Goal: Transaction & Acquisition: Book appointment/travel/reservation

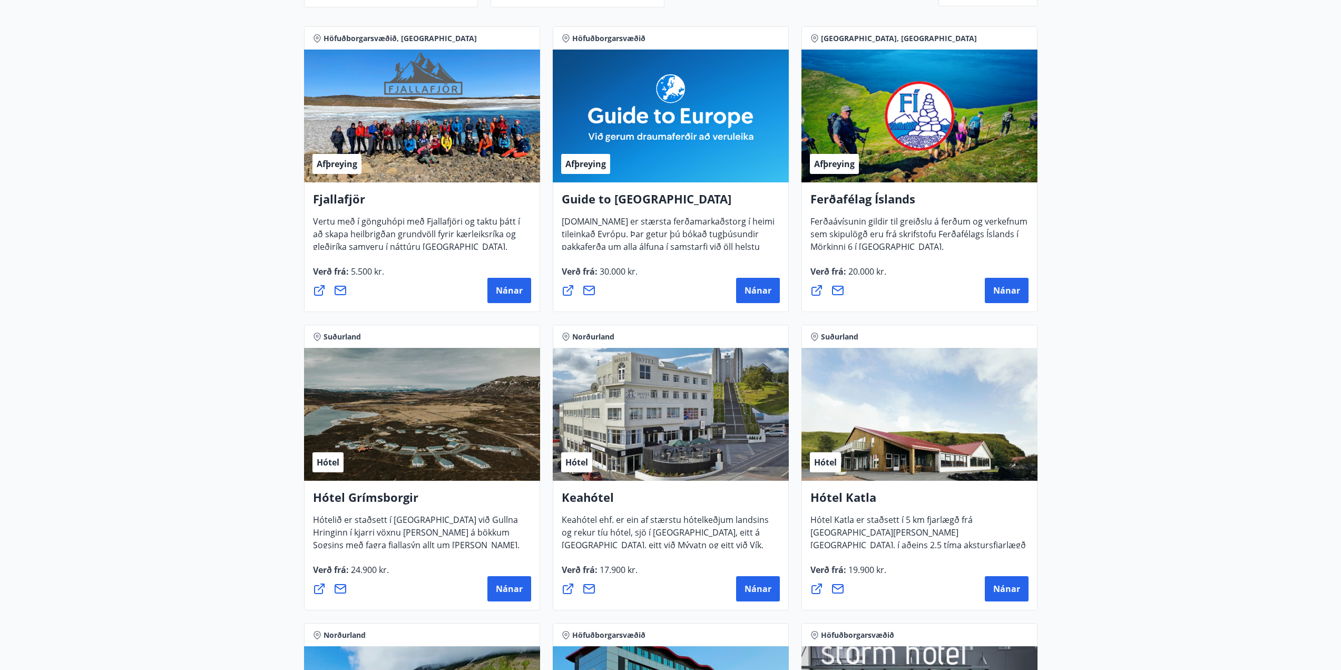
scroll to position [158, 0]
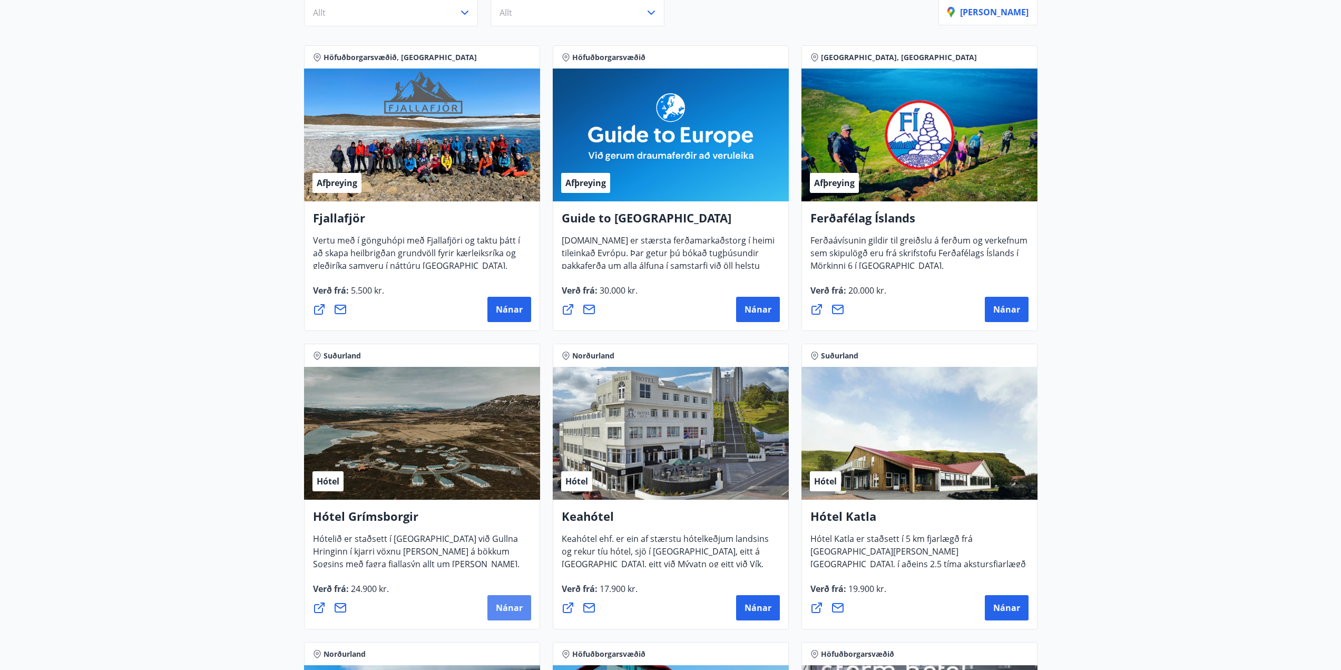
click at [523, 609] on button "Nánar" at bounding box center [509, 607] width 44 height 25
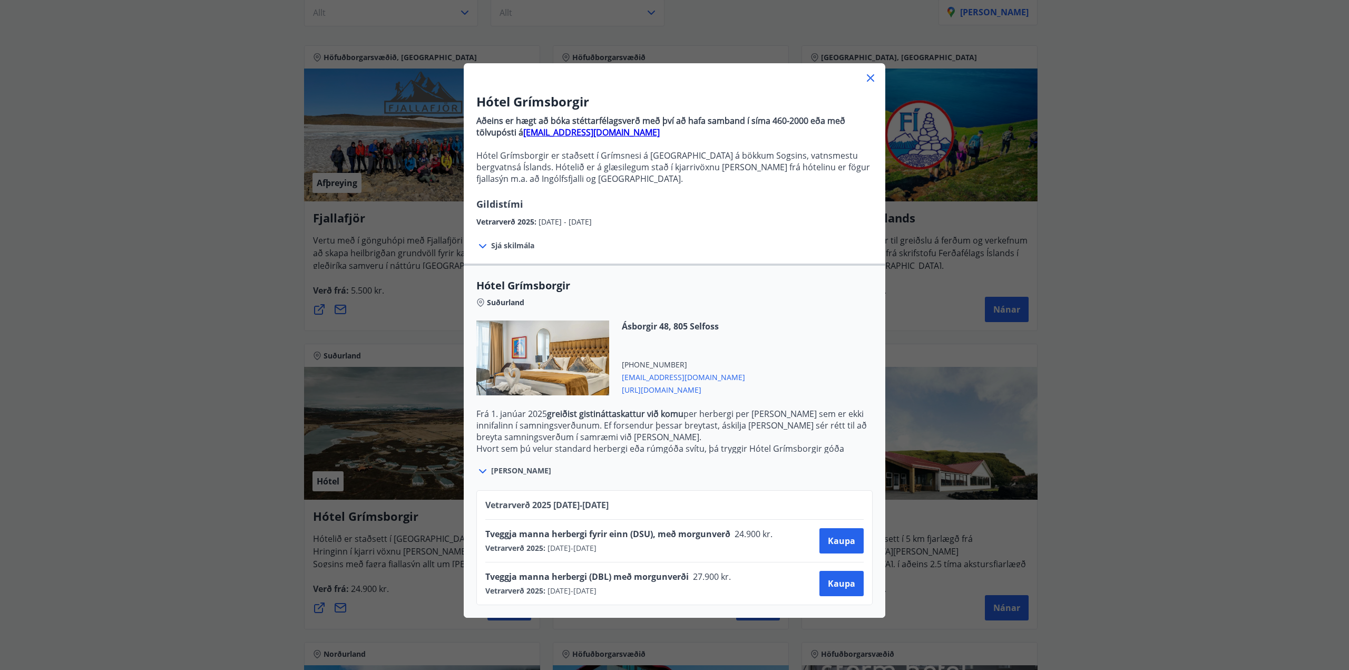
click at [219, 387] on div "Hótel Grímsborgir Aðeins er hægt að bóka stéttarfélagsverð með því að hafa samb…" at bounding box center [674, 335] width 1349 height 670
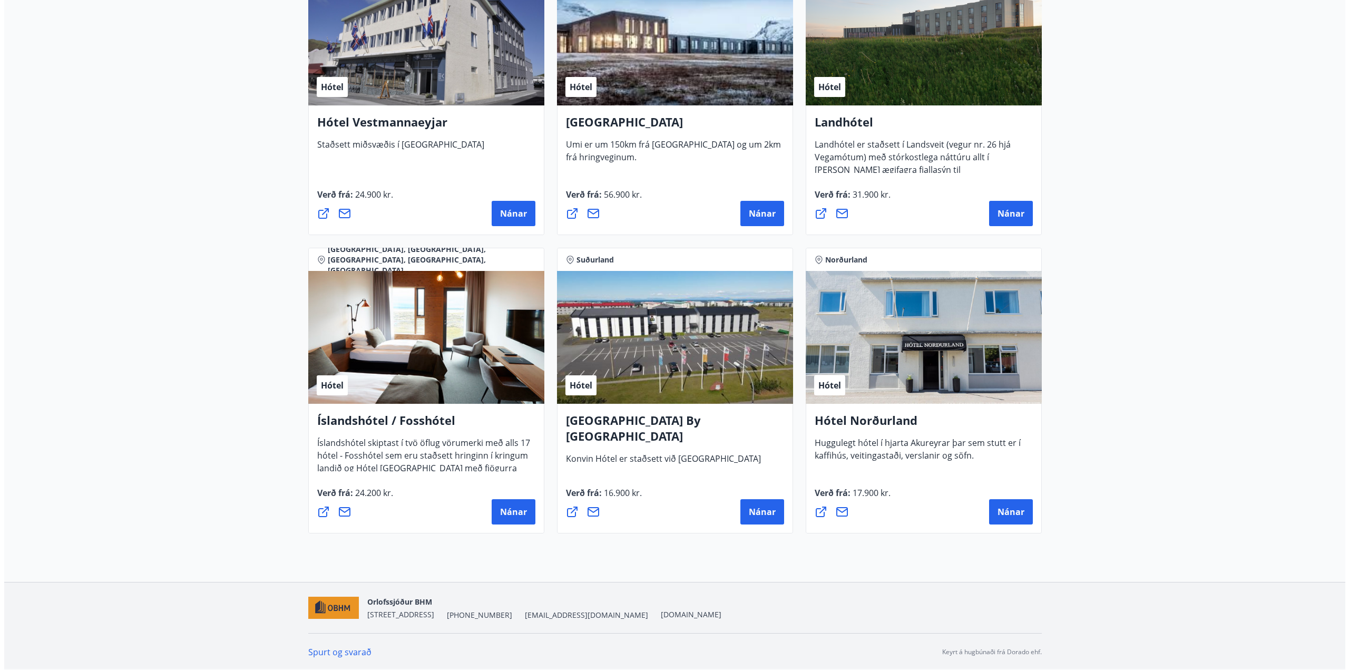
scroll to position [2343, 0]
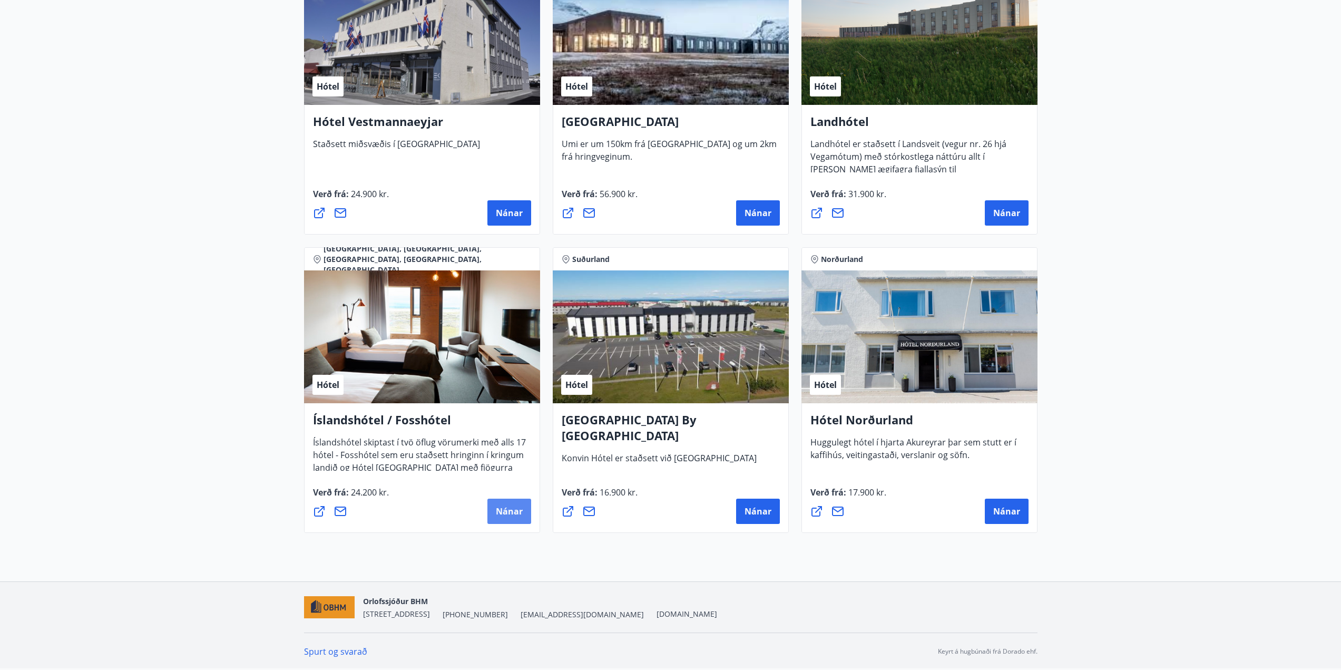
click at [499, 509] on span "Nánar" at bounding box center [509, 511] width 27 height 12
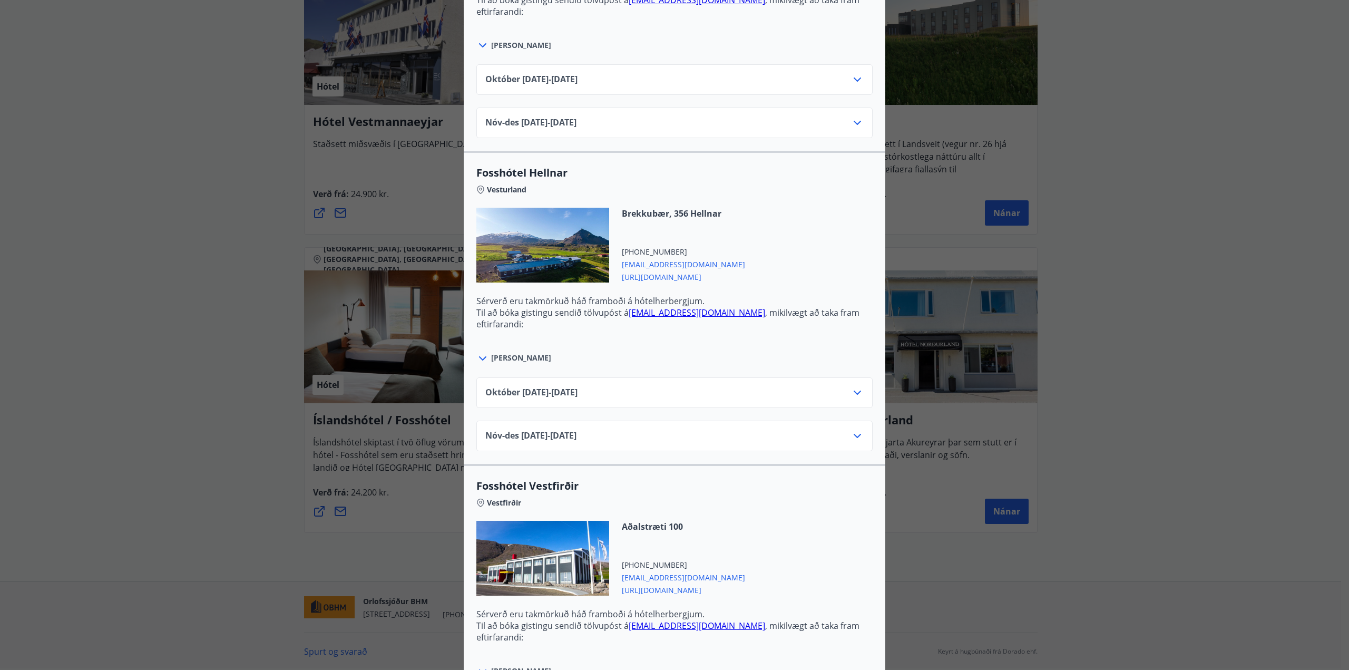
scroll to position [843, 0]
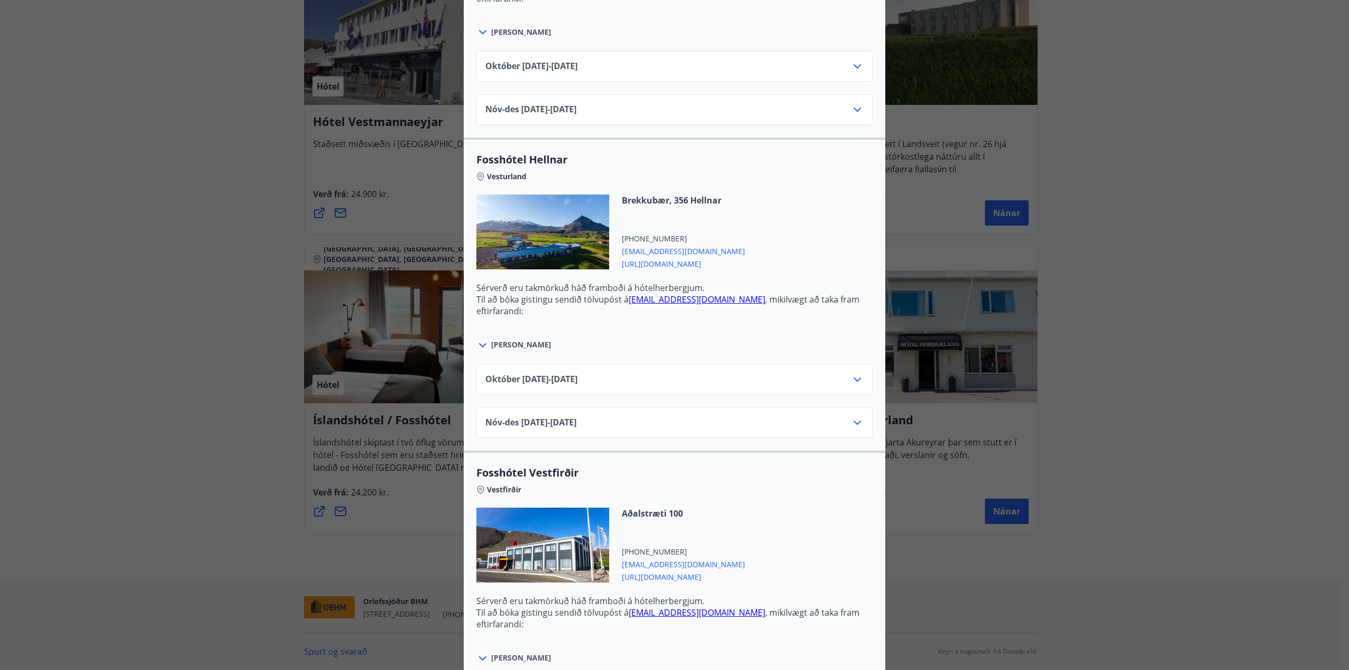
click at [682, 386] on div "[DATE]10.25 - [DATE]" at bounding box center [674, 383] width 378 height 21
click at [857, 375] on icon at bounding box center [857, 379] width 13 height 13
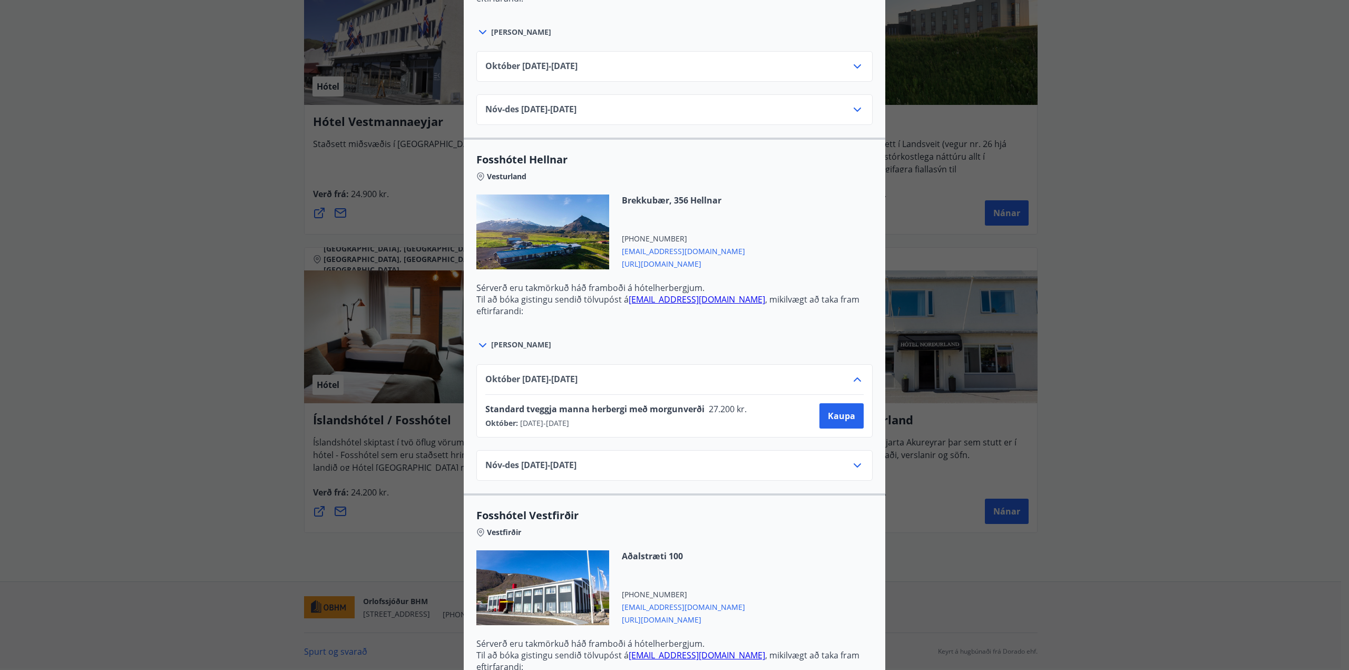
click at [857, 375] on icon at bounding box center [857, 379] width 13 height 13
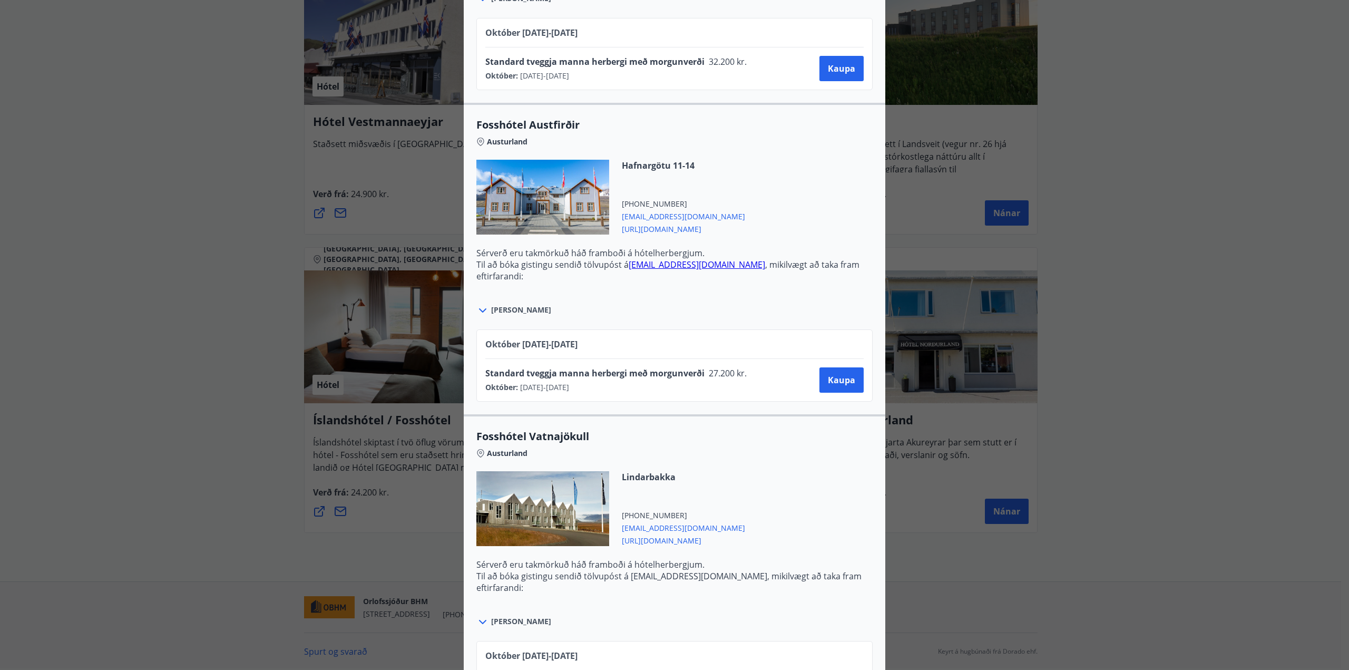
scroll to position [2161, 0]
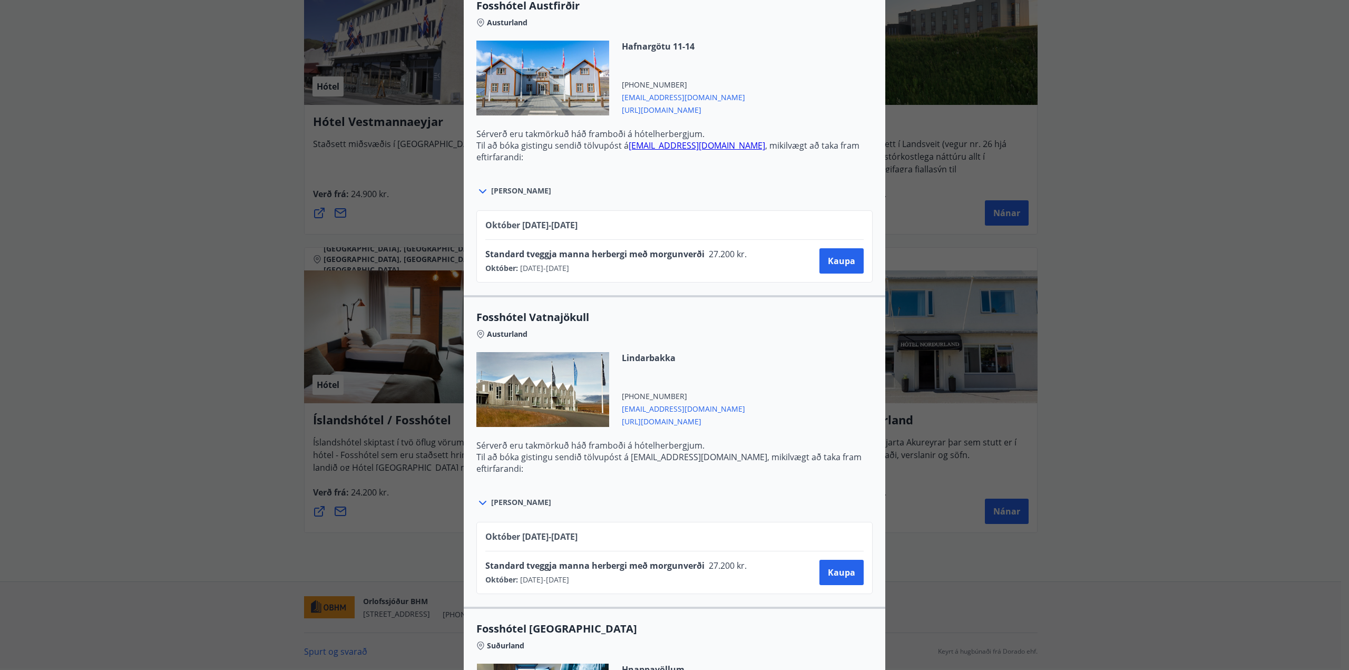
click at [211, 376] on div "Íslandshótel / Fosshótel Ekki er hægt að nýta Ferðaávísun fyrir bókanir sem eru…" at bounding box center [674, 335] width 1349 height 670
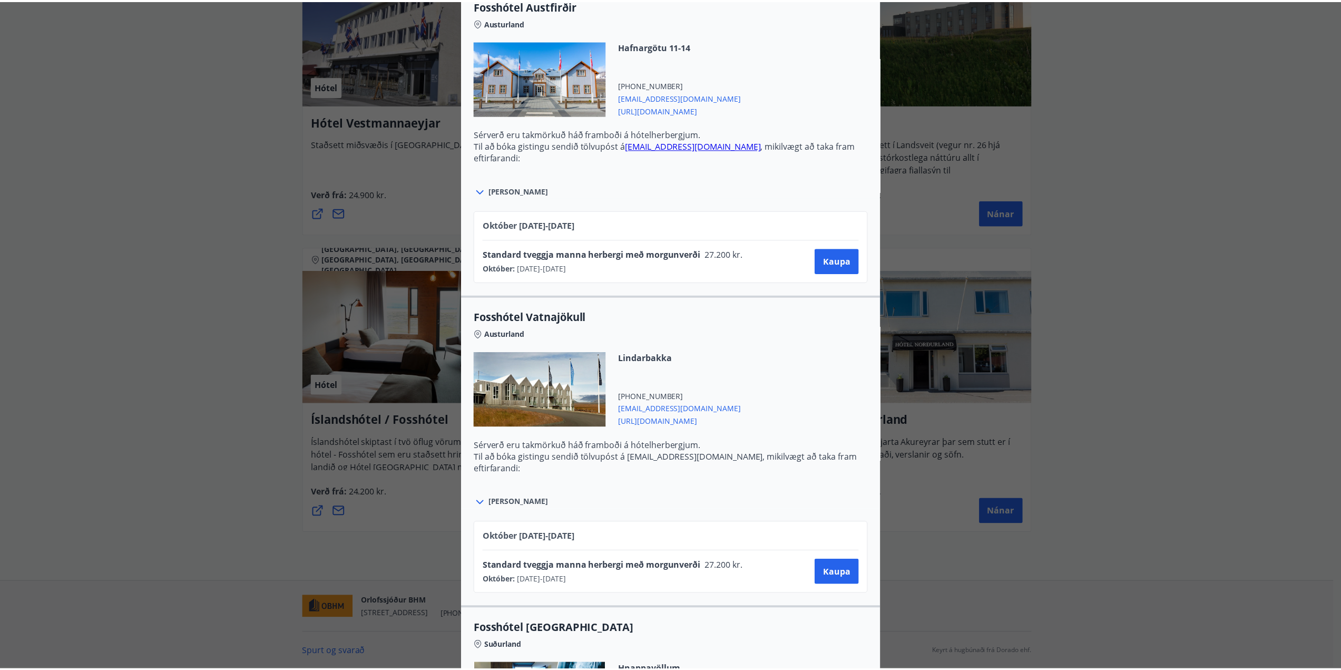
scroll to position [0, 0]
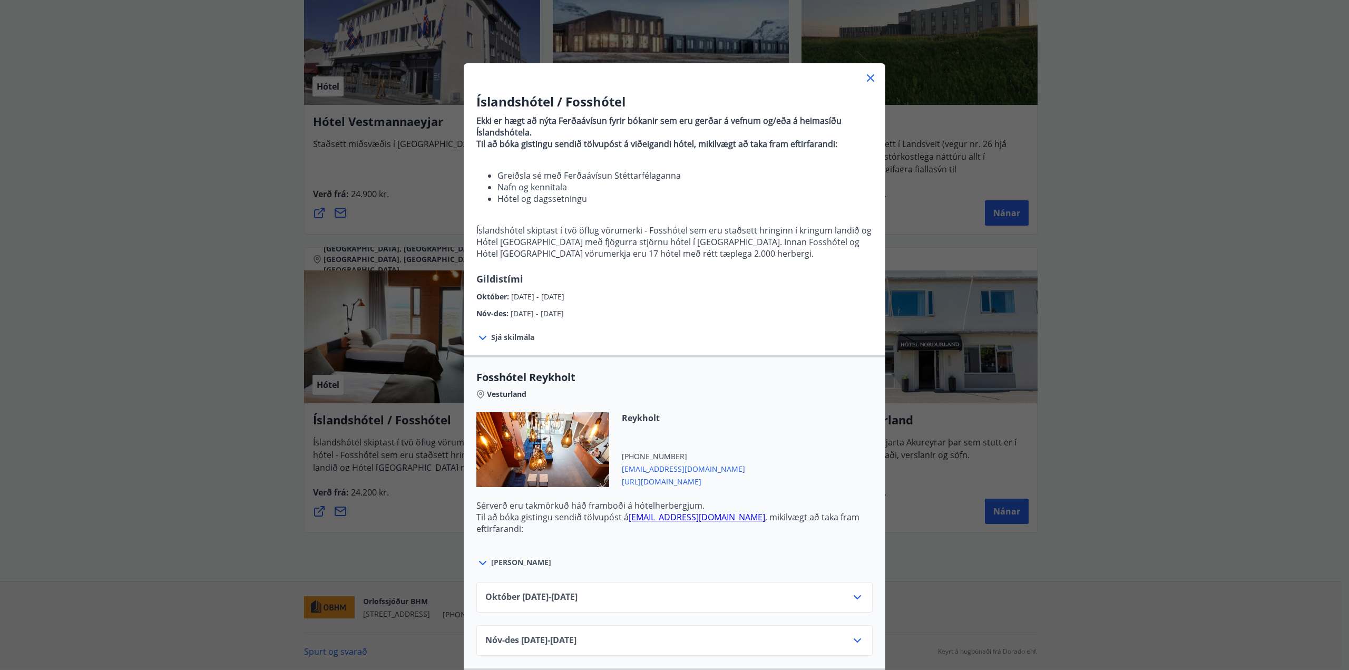
click at [867, 73] on icon at bounding box center [870, 78] width 13 height 13
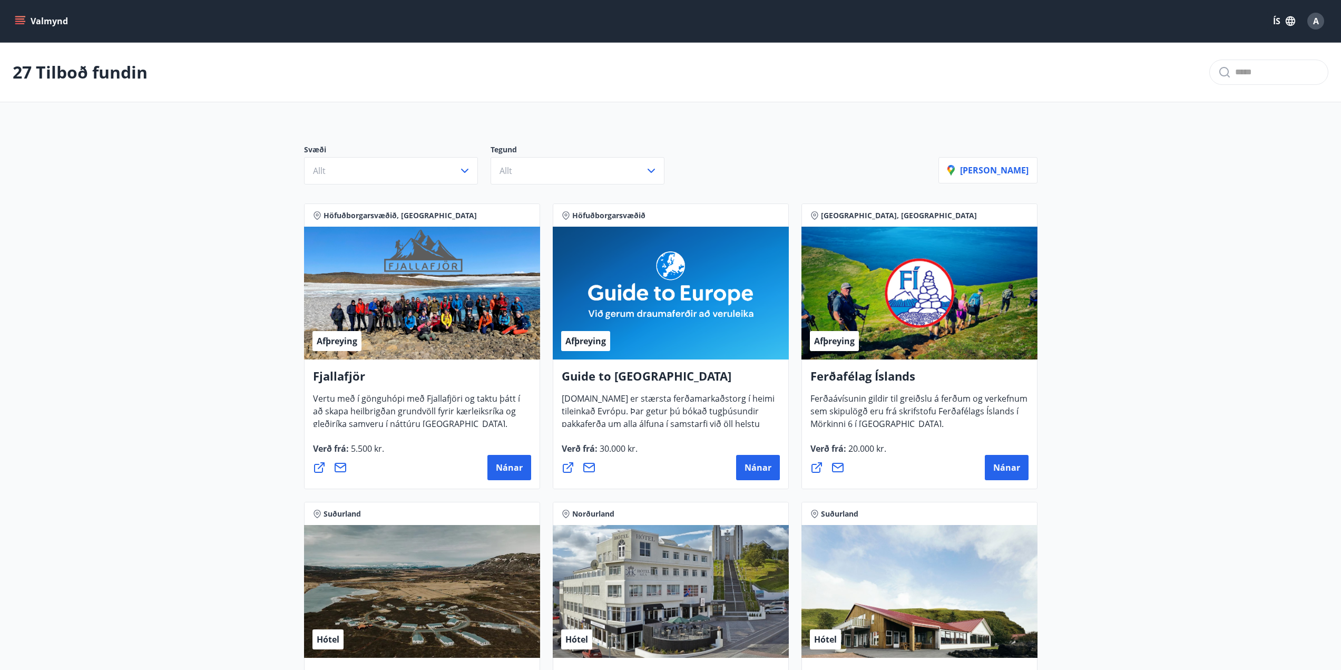
click at [25, 18] on icon "menu" at bounding box center [20, 21] width 11 height 11
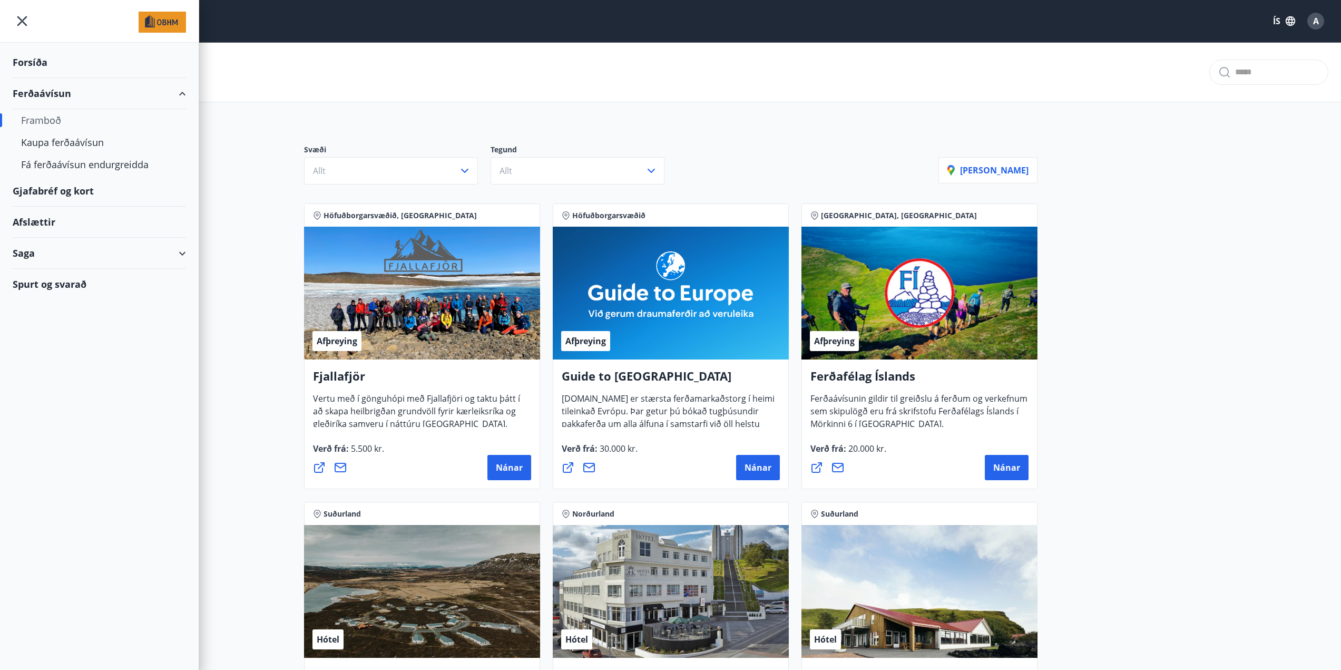
click at [41, 54] on div "Forsíða" at bounding box center [99, 62] width 173 height 31
